Goal: Information Seeking & Learning: Learn about a topic

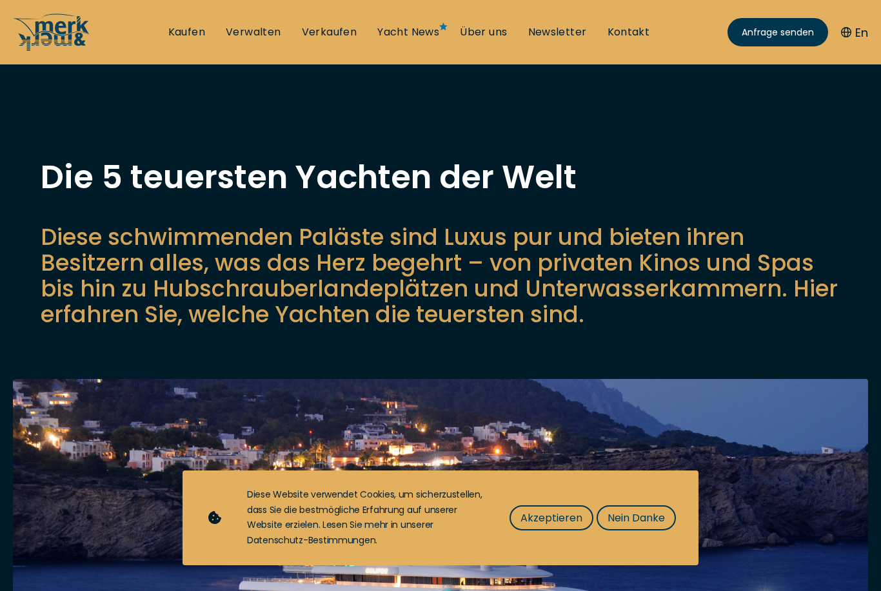
click at [581, 513] on span "Akzeptieren" at bounding box center [551, 518] width 62 height 16
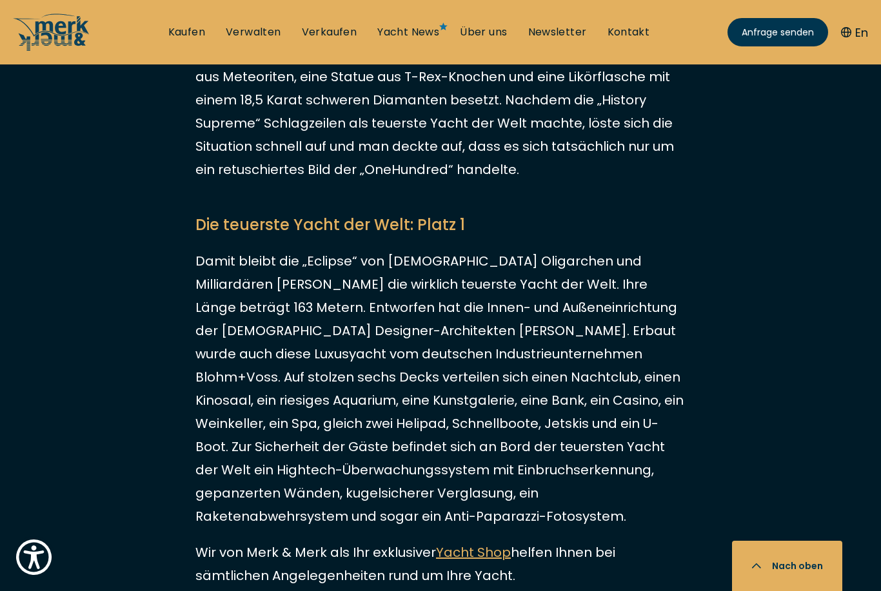
scroll to position [2549, 0]
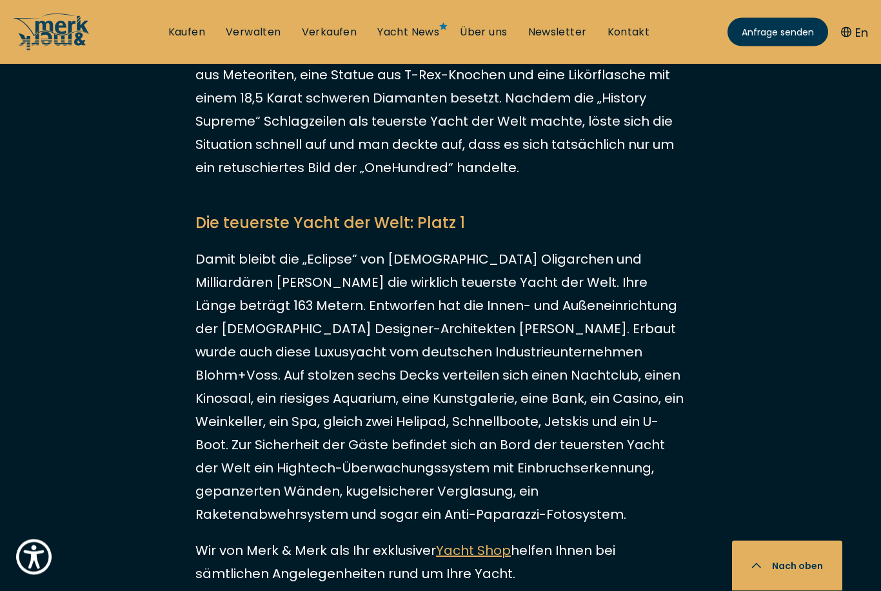
click at [483, 542] on link "Yacht Shop" at bounding box center [473, 551] width 75 height 18
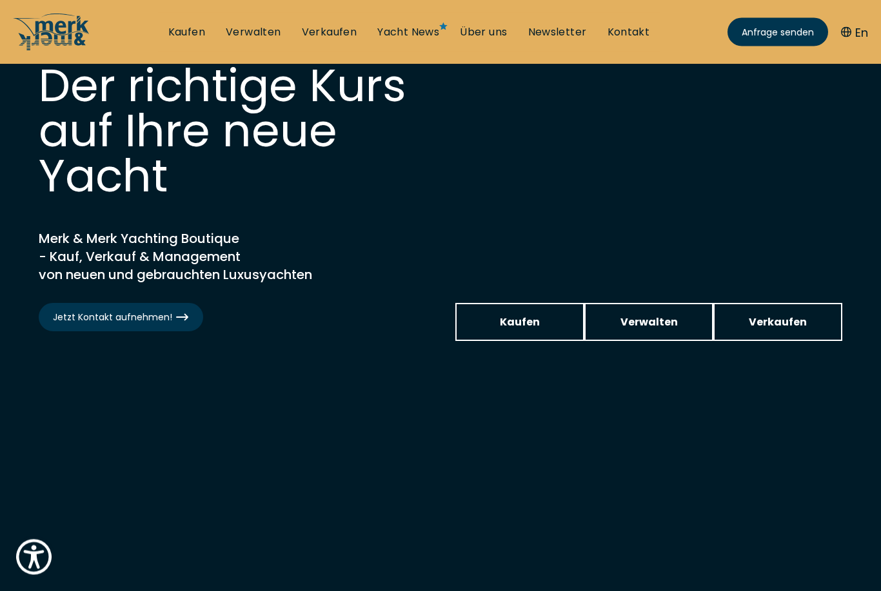
scroll to position [32, 0]
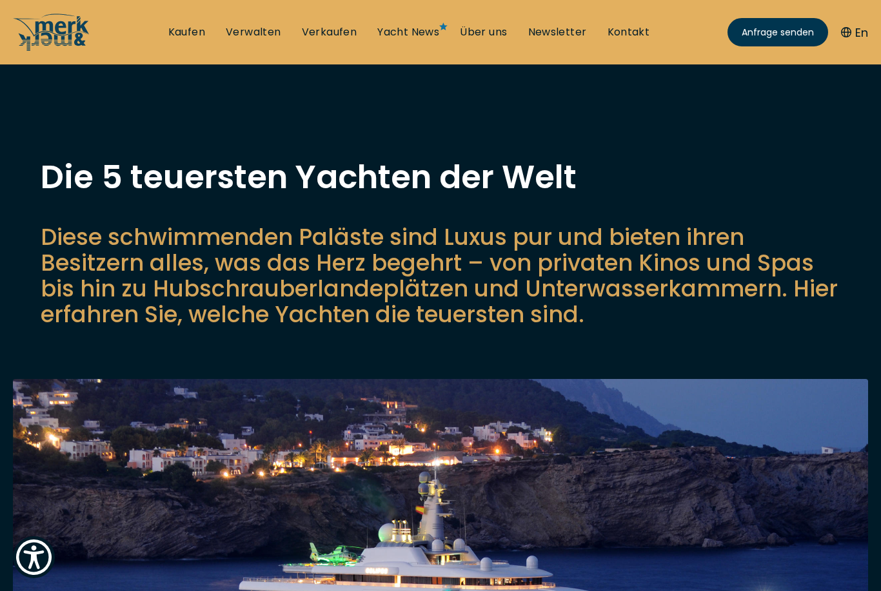
click at [409, 34] on link "Yacht News" at bounding box center [408, 32] width 62 height 14
